Goal: Task Accomplishment & Management: Manage account settings

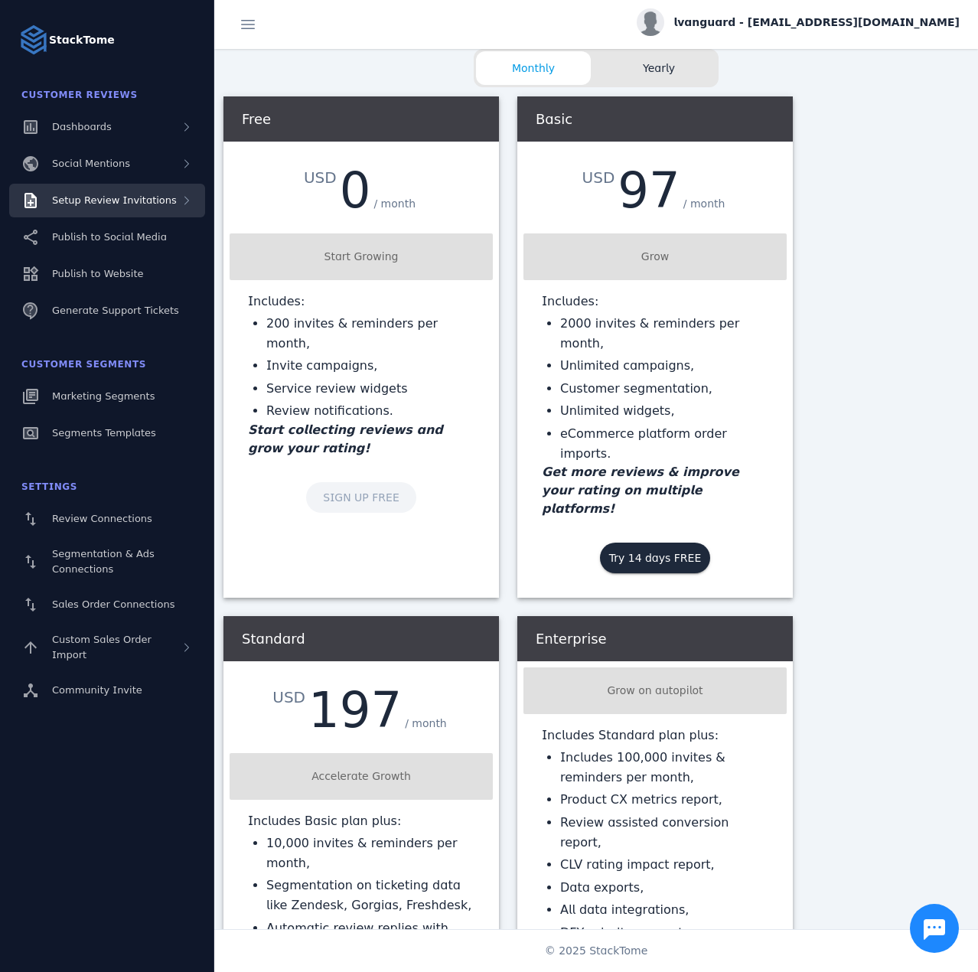
click at [98, 195] on span "Setup Review Invitations" at bounding box center [114, 199] width 125 height 11
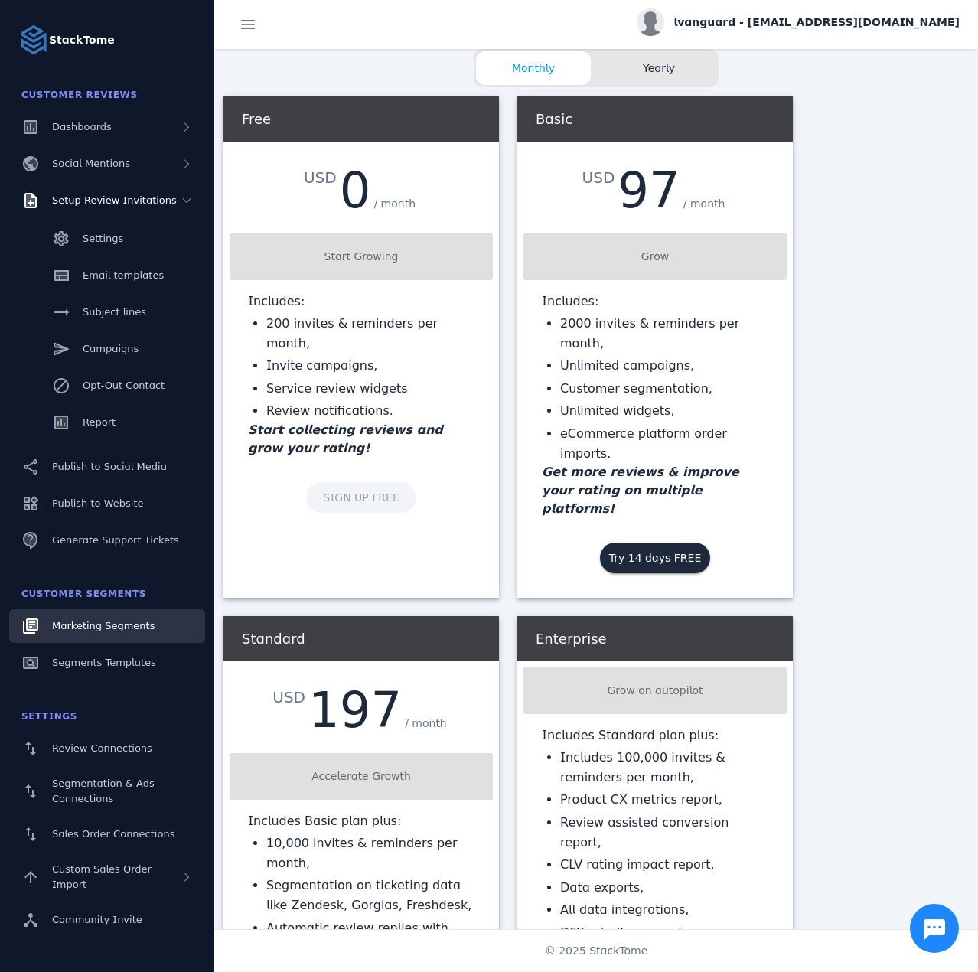
click at [106, 625] on span "Marketing Segments" at bounding box center [103, 625] width 103 height 11
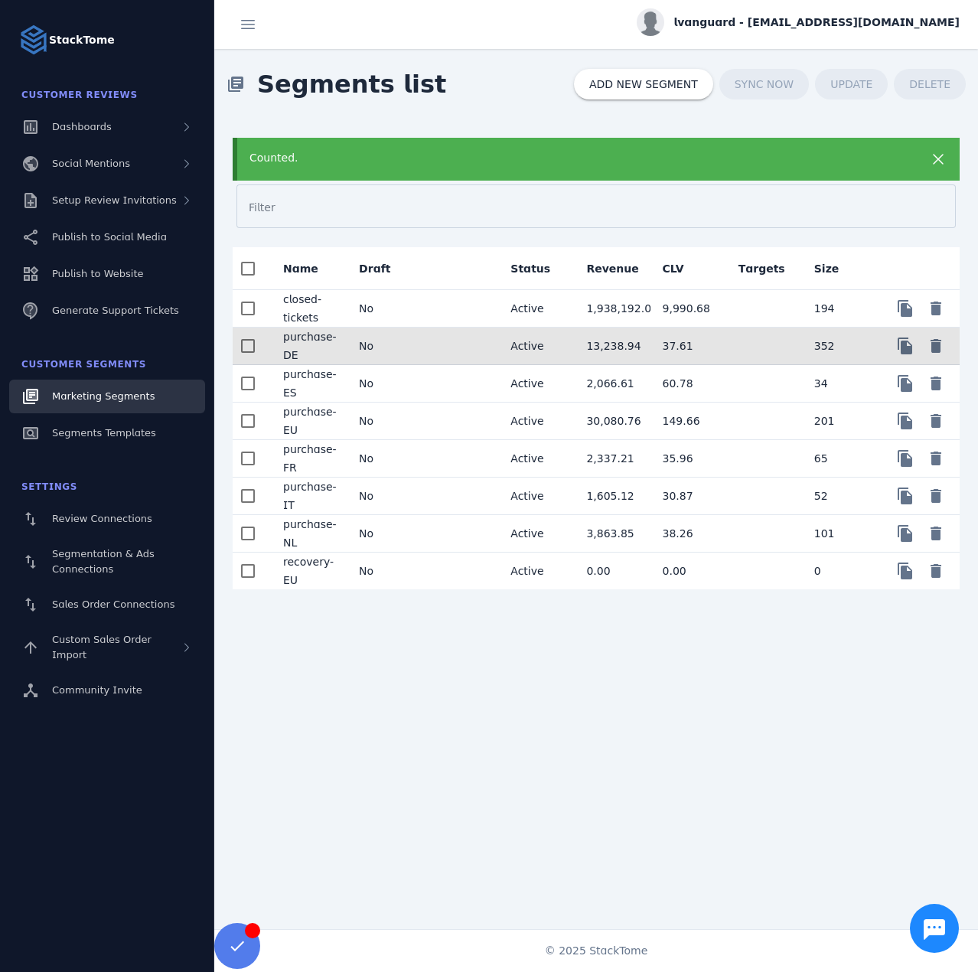
click at [410, 347] on mat-cell "No" at bounding box center [385, 347] width 76 height 38
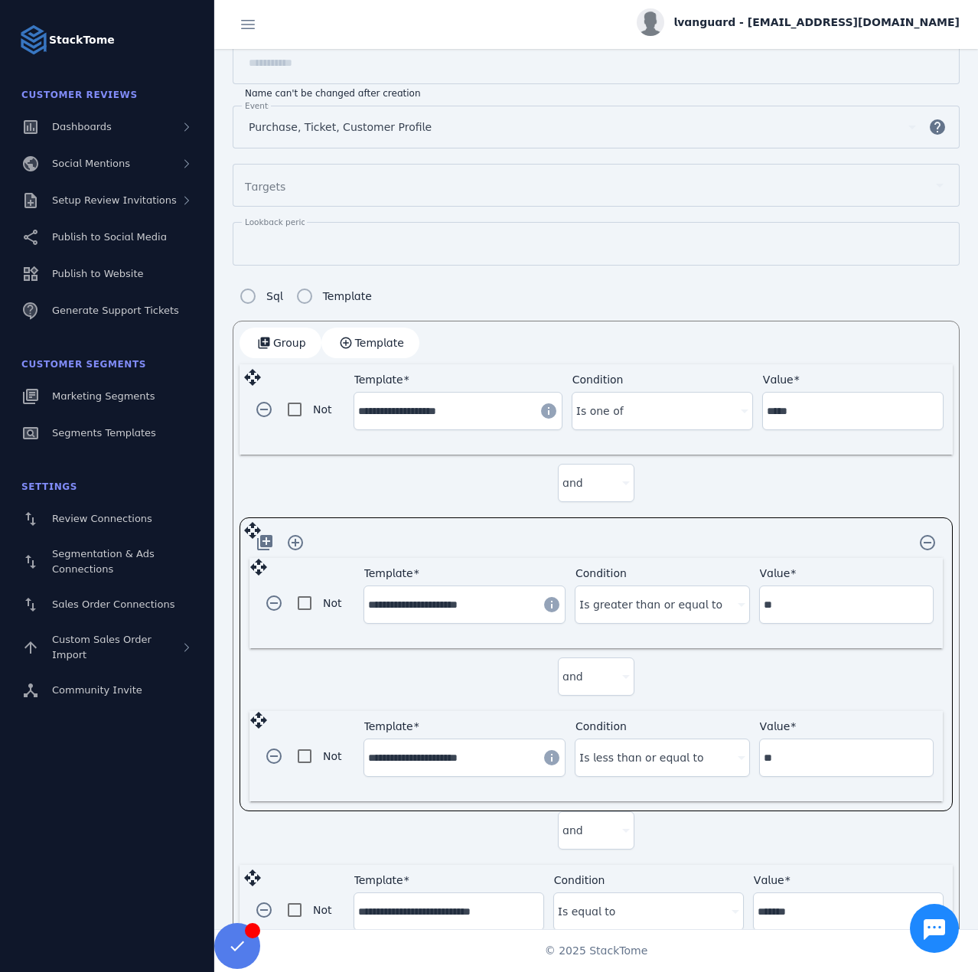
scroll to position [64, 0]
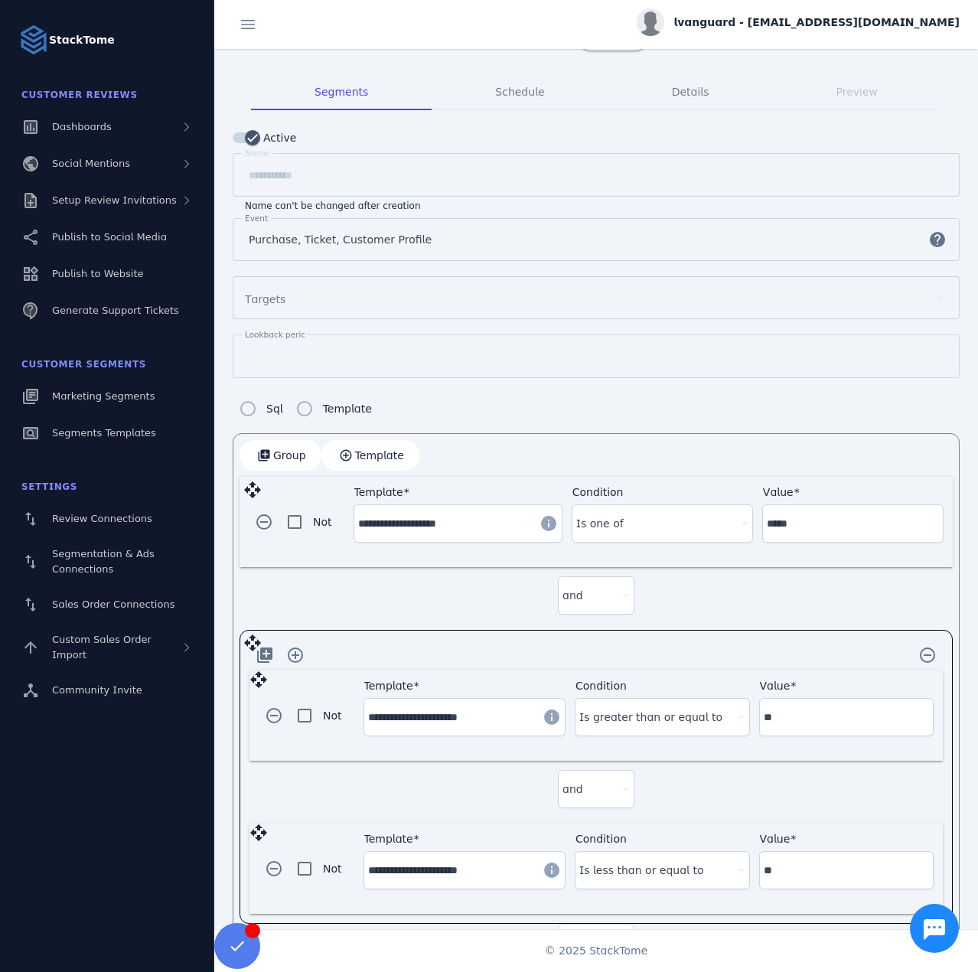
click at [827, 19] on span "lvanguard - [EMAIL_ADDRESS][DOMAIN_NAME]" at bounding box center [817, 23] width 286 height 16
click at [881, 146] on button "Sign out" at bounding box center [905, 147] width 110 height 37
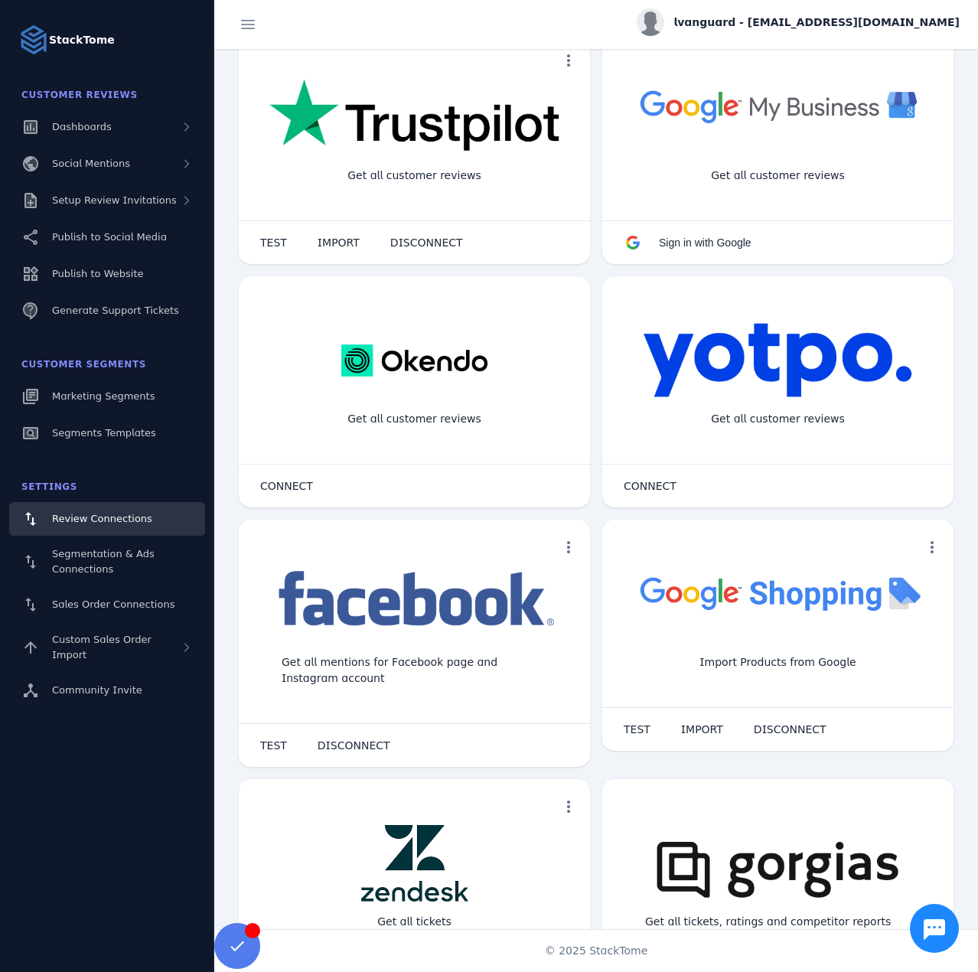
scroll to position [306, 0]
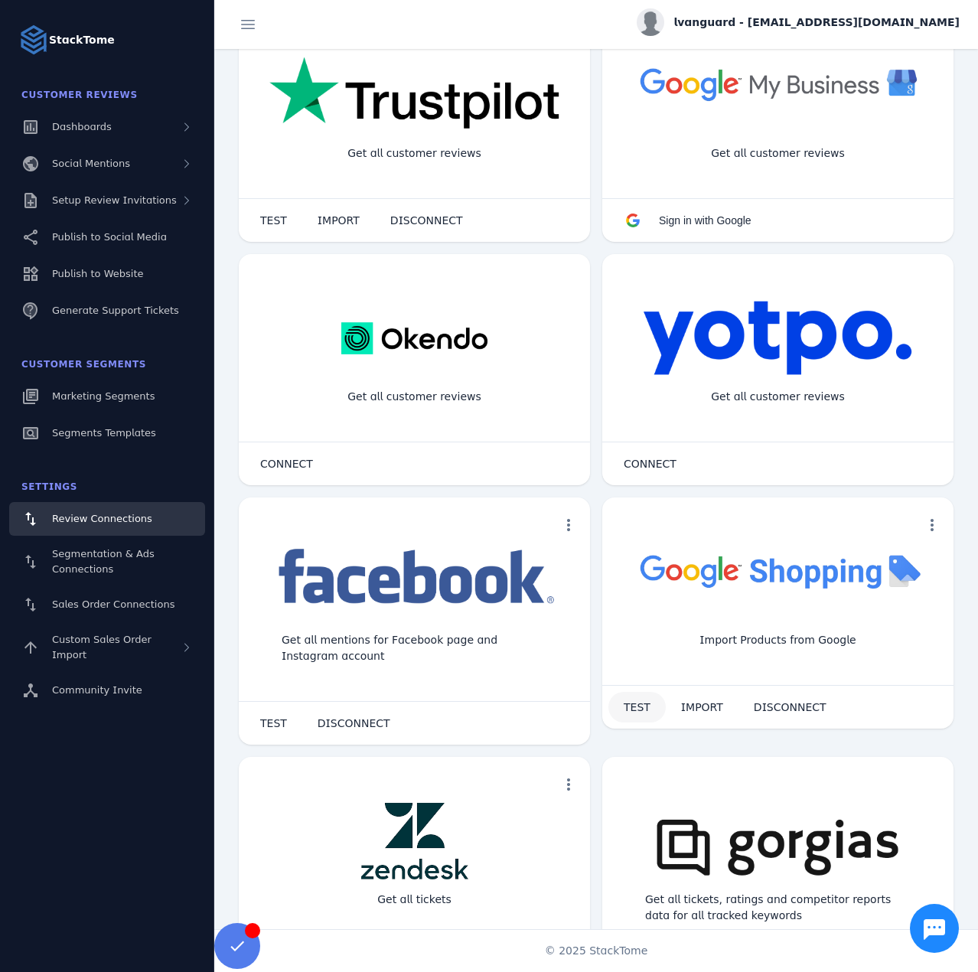
click at [636, 707] on span "TEST" at bounding box center [637, 707] width 27 height 11
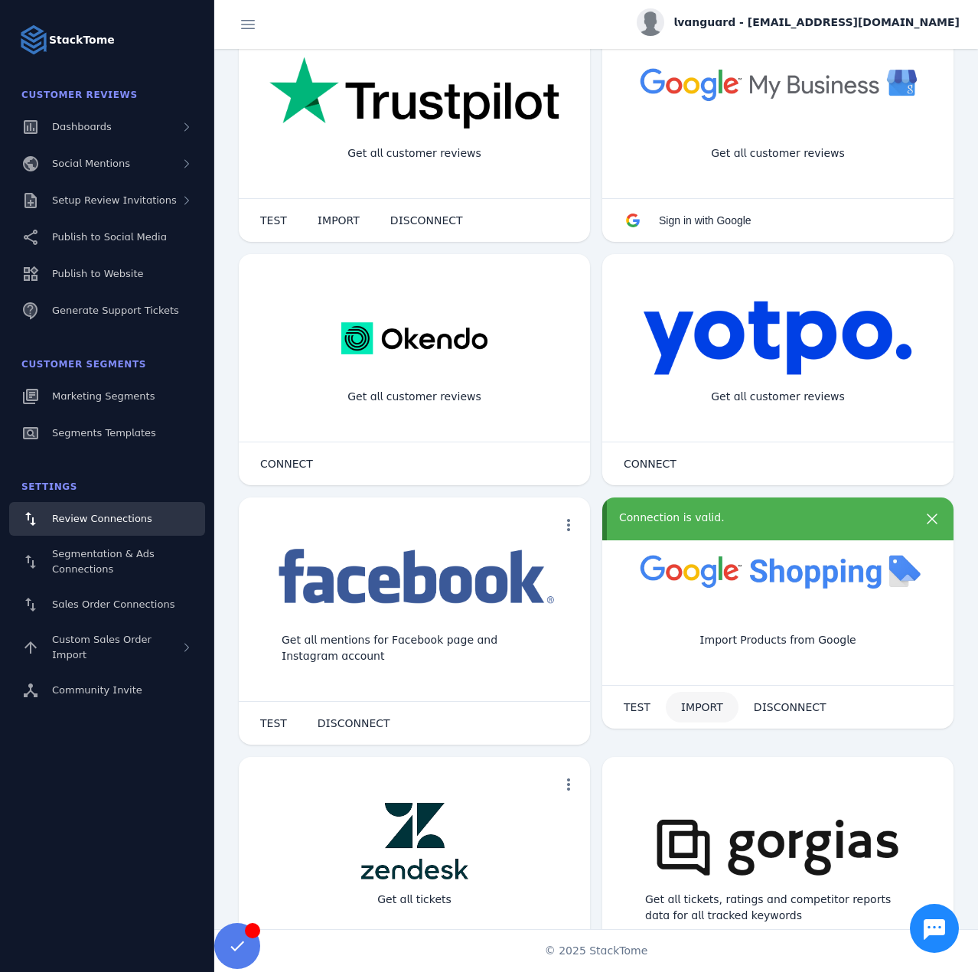
click at [681, 708] on span "IMPORT" at bounding box center [702, 707] width 42 height 11
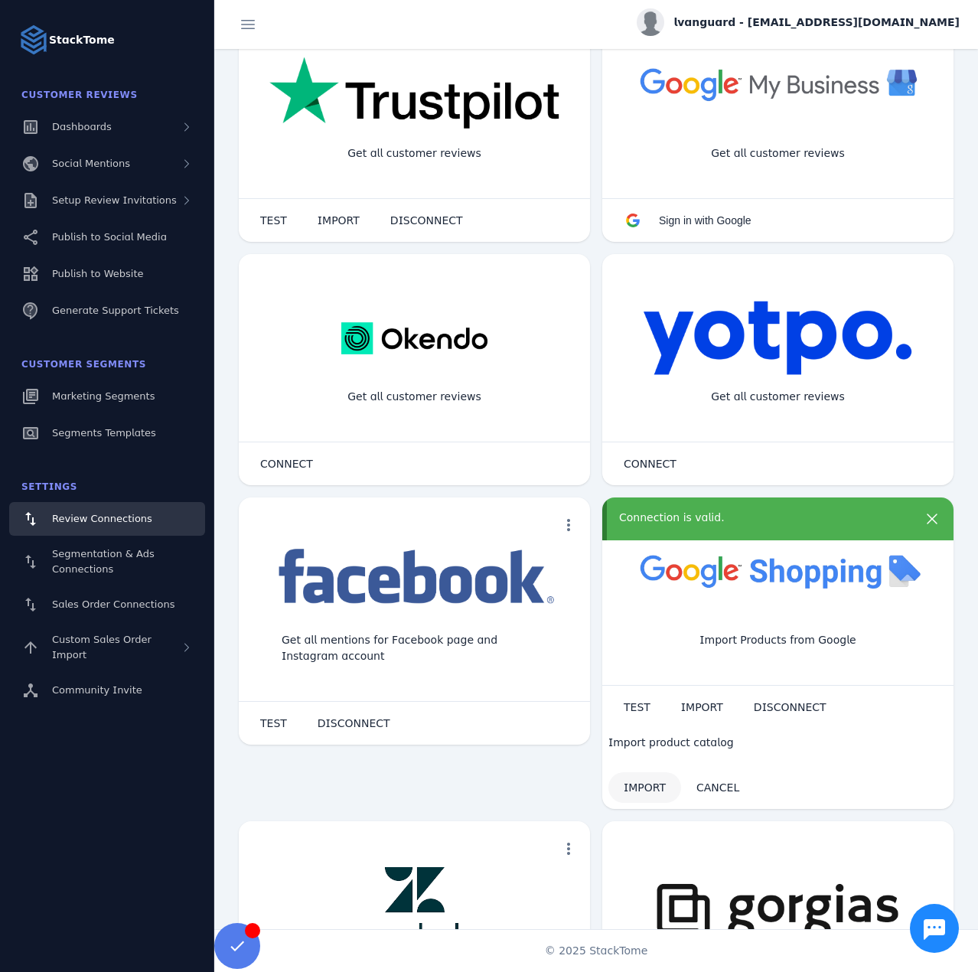
click at [642, 778] on span at bounding box center [645, 787] width 73 height 37
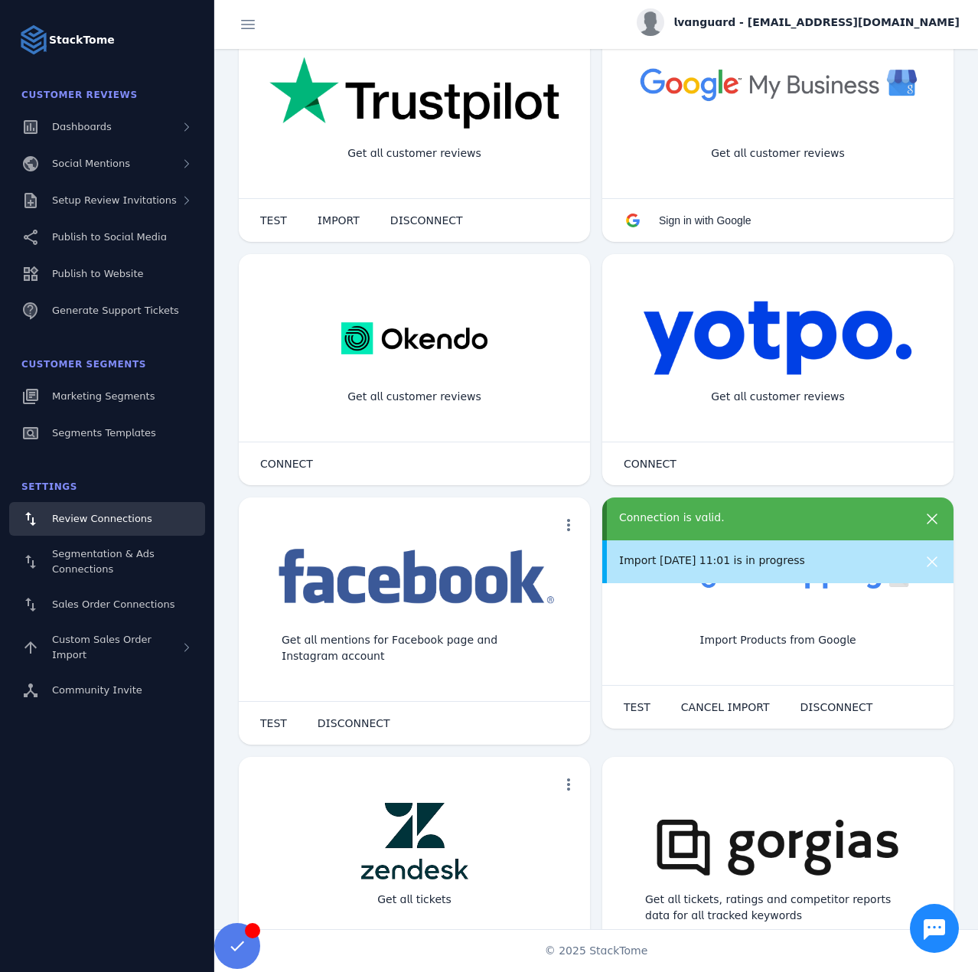
click at [742, 703] on span "CANCEL IMPORT" at bounding box center [725, 707] width 89 height 11
